Goal: Information Seeking & Learning: Learn about a topic

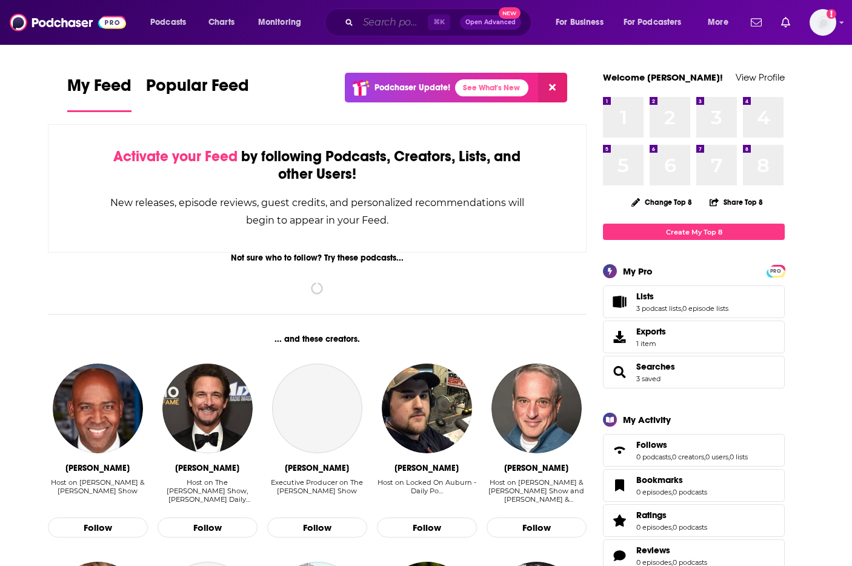
click at [370, 30] on input "Search podcasts, credits, & more..." at bounding box center [393, 22] width 70 height 19
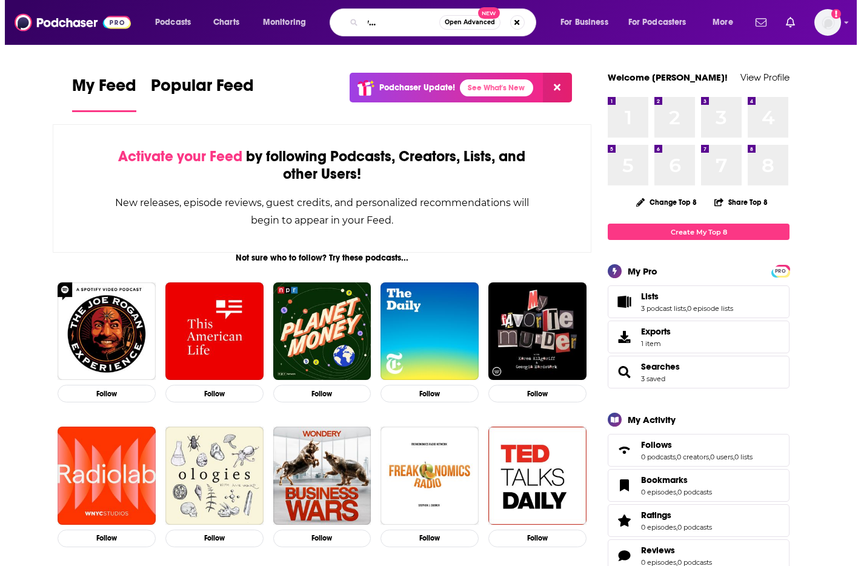
scroll to position [0, 61]
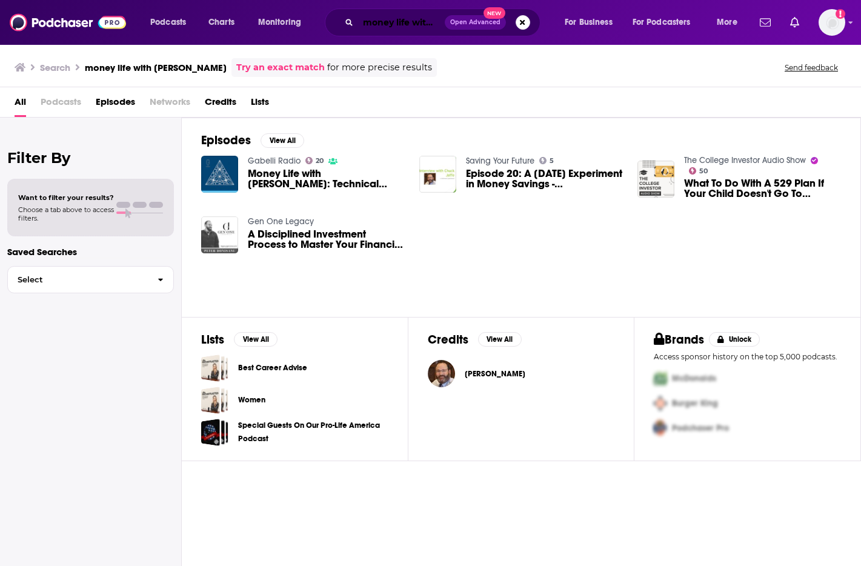
click at [412, 25] on input "money life with [PERSON_NAME]" at bounding box center [401, 22] width 87 height 19
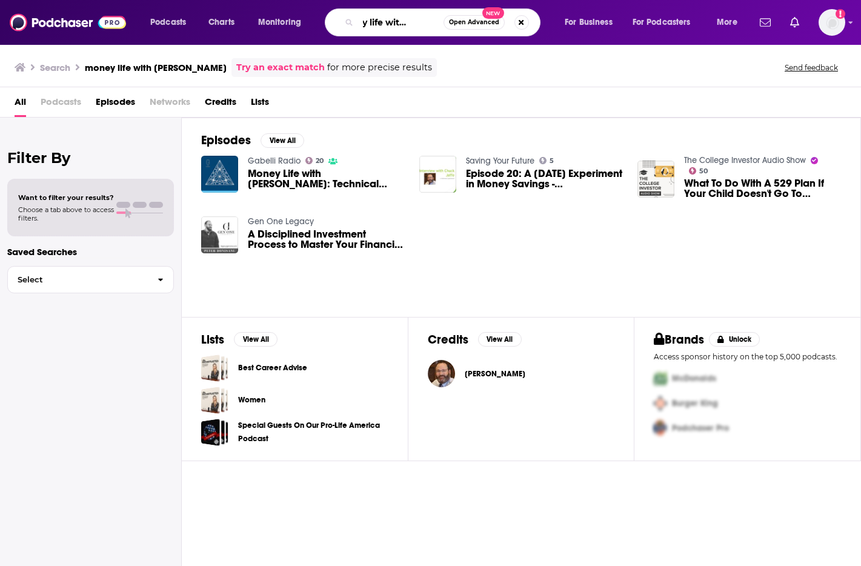
scroll to position [0, 51]
click at [454, 23] on div "money life with [PERSON_NAME] Open Advanced New" at bounding box center [433, 22] width 216 height 28
click at [420, 23] on input "money life with [PERSON_NAME]" at bounding box center [400, 22] width 85 height 19
click at [429, 24] on input "money life with [PERSON_NAME]" at bounding box center [400, 22] width 85 height 19
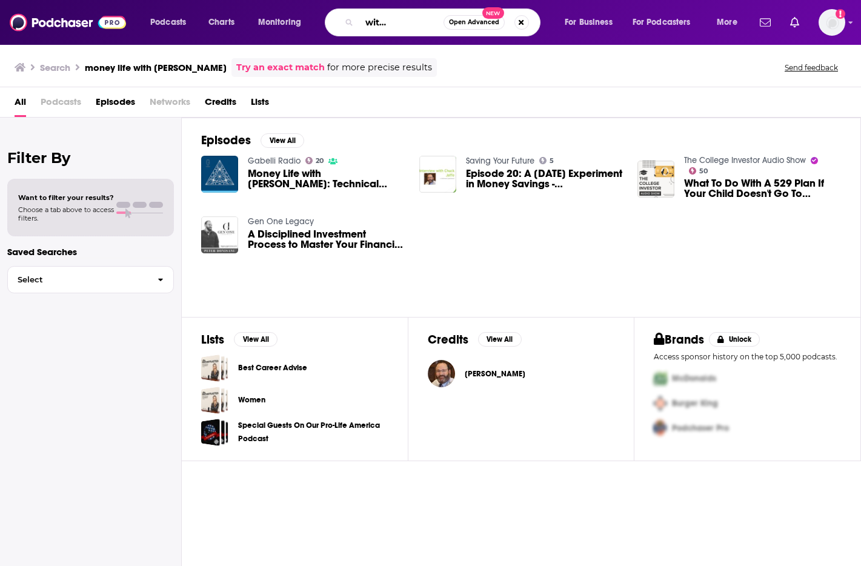
type input "money life with [PERSON_NAME]"
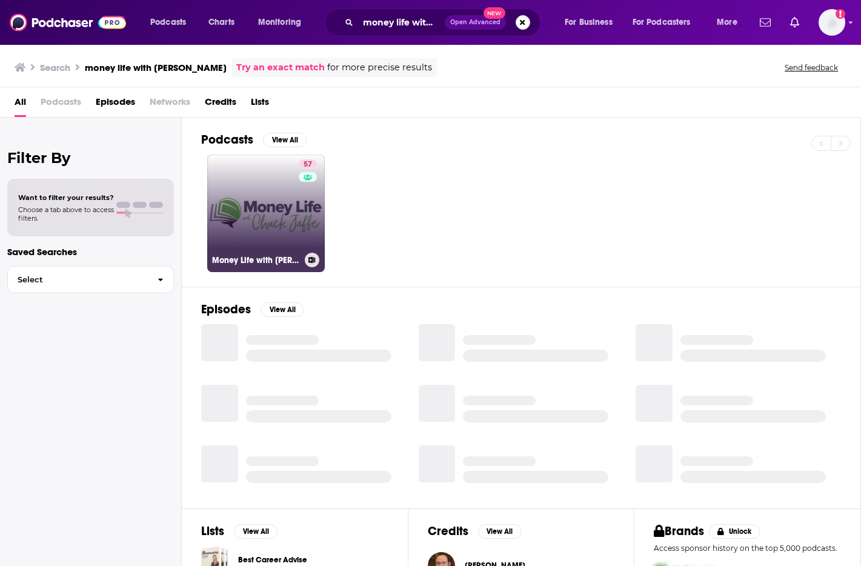
click at [259, 190] on link "57 Money Life with [PERSON_NAME]" at bounding box center [266, 213] width 118 height 118
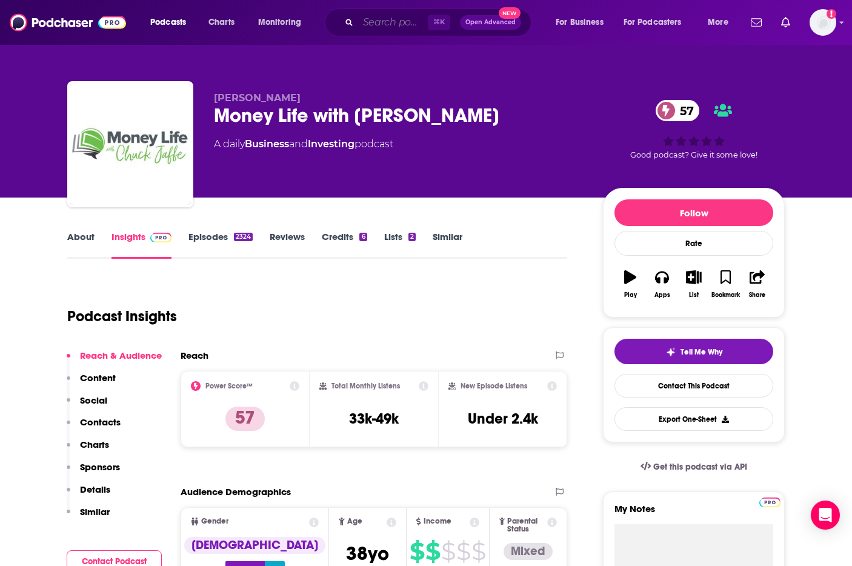
click at [394, 28] on input "Search podcasts, credits, & more..." at bounding box center [393, 22] width 70 height 19
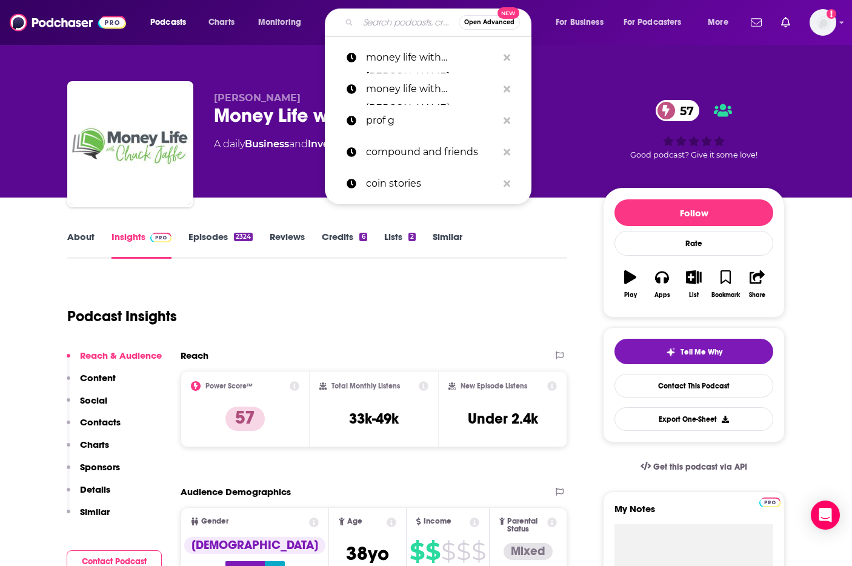
paste input "The Investopedia Express"
type input "The Investopedia Express"
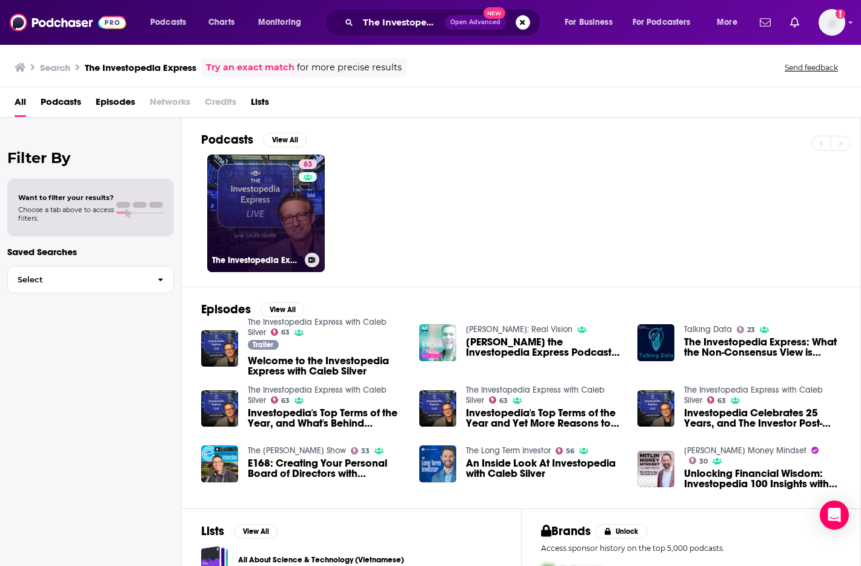
click at [271, 211] on link "63 The Investopedia Express with Caleb Silver" at bounding box center [266, 213] width 118 height 118
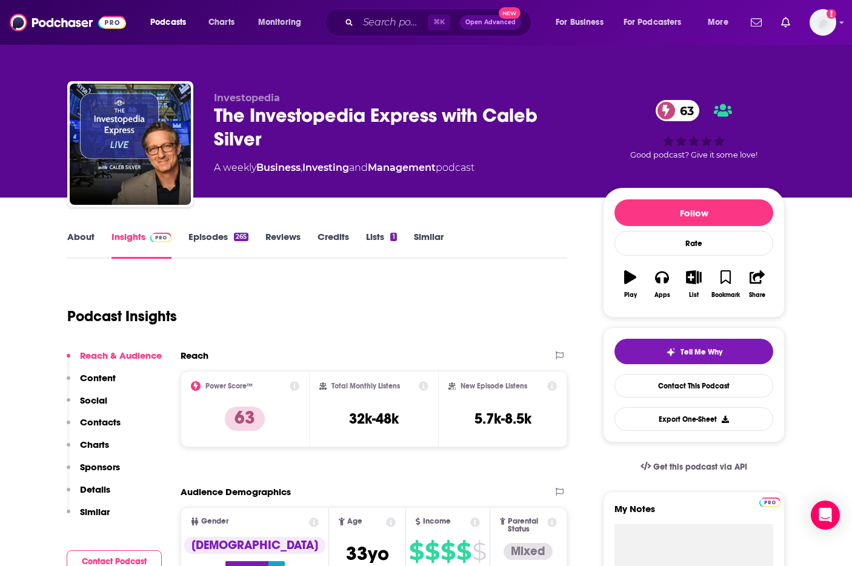
click at [77, 237] on link "About" at bounding box center [80, 245] width 27 height 28
